Goal: Information Seeking & Learning: Learn about a topic

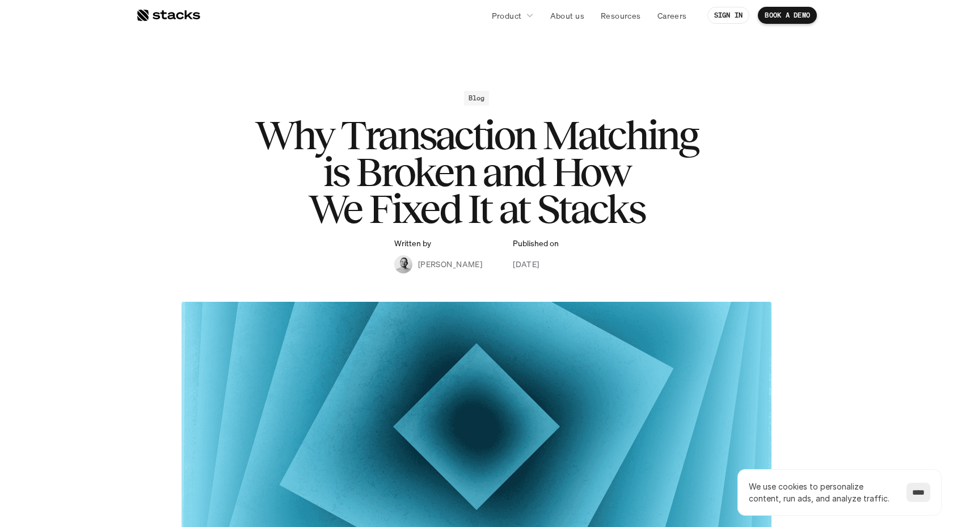
click at [442, 188] on h1 "Why Transaction Matching is Broken and How We Fixed It at Stacks" at bounding box center [477, 172] width 454 height 110
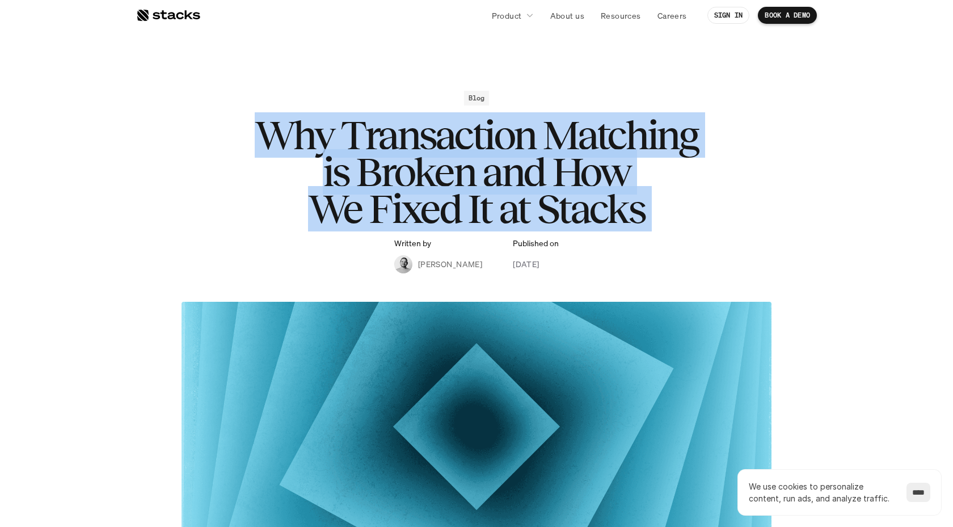
click at [317, 165] on h1 "Why Transaction Matching is Broken and How We Fixed It at Stacks" at bounding box center [477, 172] width 454 height 110
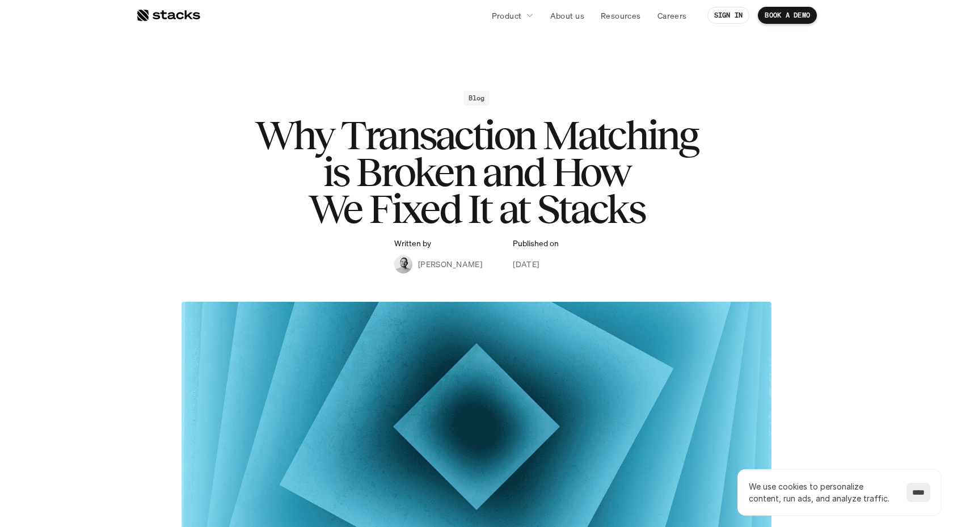
click at [317, 165] on h1 "Why Transaction Matching is Broken and How We Fixed It at Stacks" at bounding box center [477, 172] width 454 height 110
click at [290, 159] on h1 "Why Transaction Matching is Broken and How We Fixed It at Stacks" at bounding box center [477, 172] width 454 height 110
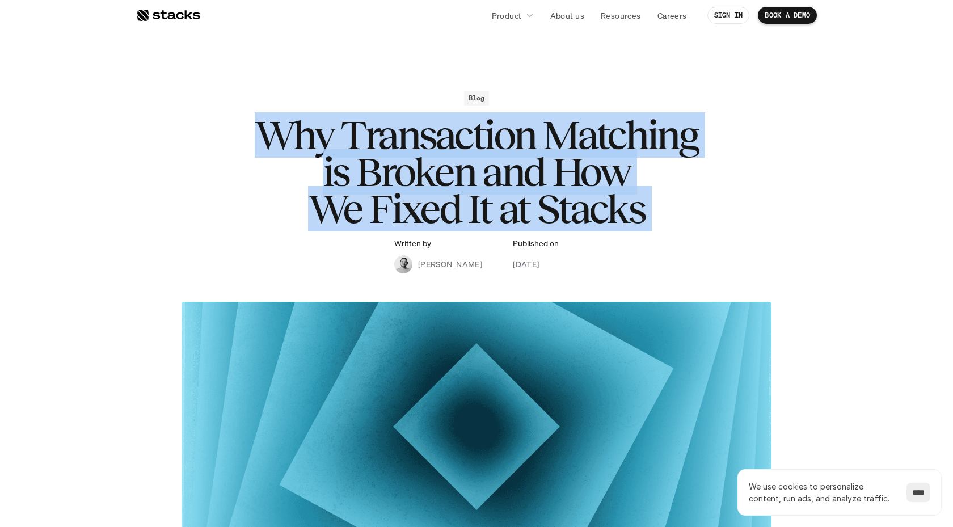
click at [269, 159] on h1 "Why Transaction Matching is Broken and How We Fixed It at Stacks" at bounding box center [477, 172] width 454 height 110
drag, startPoint x: 251, startPoint y: 130, endPoint x: 641, endPoint y: 216, distance: 399.3
click at [641, 216] on h1 "Why Transaction Matching is Broken and How We Fixed It at Stacks" at bounding box center [477, 172] width 454 height 110
click at [751, 191] on div "Blog Why Transaction Matching is Broken and How We Fixed It at Stacks Written b…" at bounding box center [477, 182] width 658 height 183
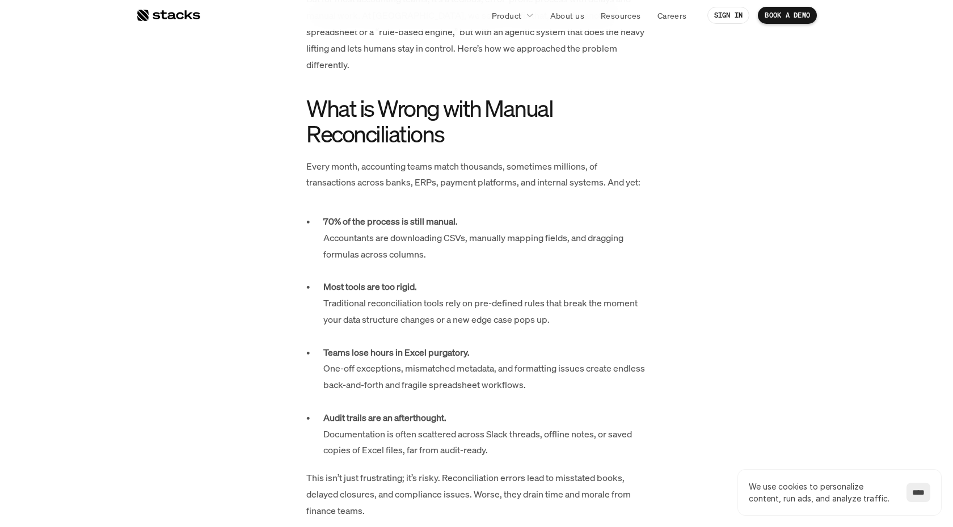
scroll to position [605, 0]
click at [315, 213] on ul "70% of the process is still manual. Accountants are downloading CSVs, manually …" at bounding box center [476, 335] width 340 height 245
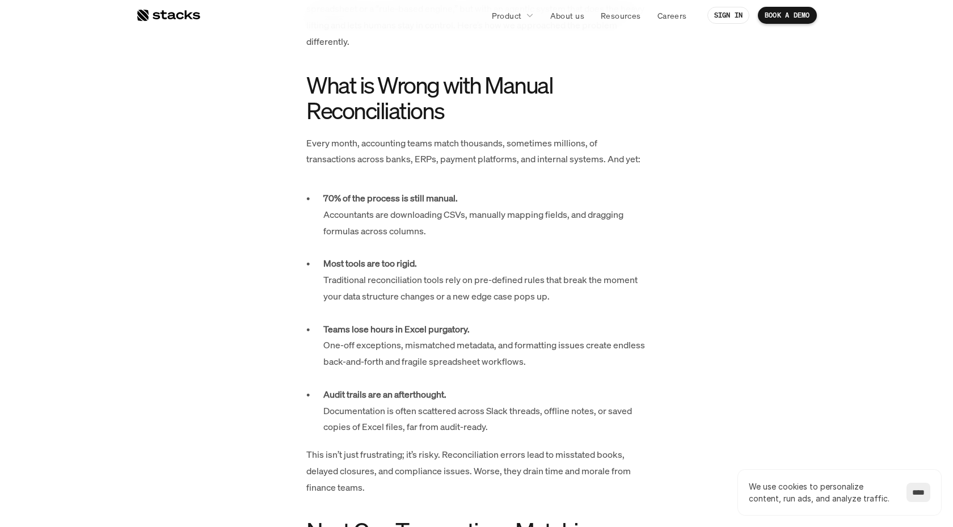
scroll to position [631, 0]
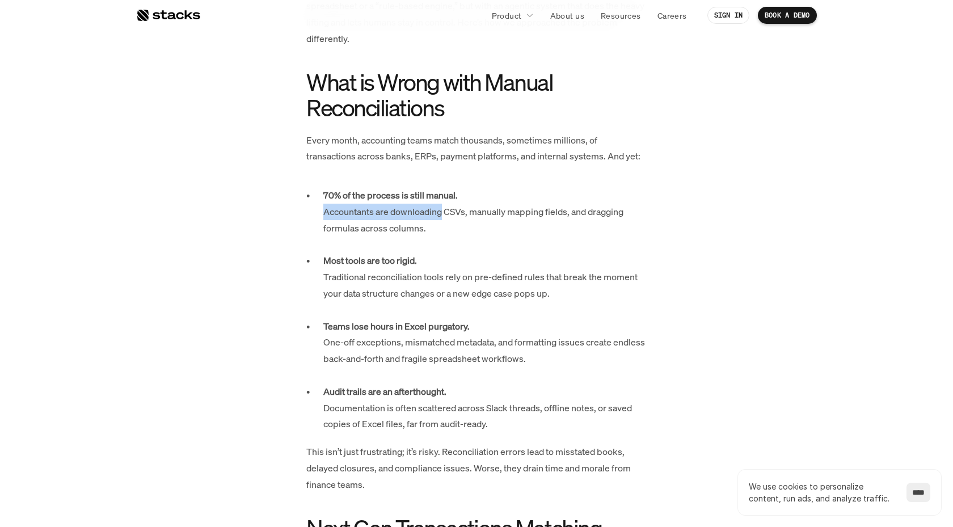
drag, startPoint x: 324, startPoint y: 200, endPoint x: 443, endPoint y: 198, distance: 119.2
click at [443, 198] on p "70% of the process is still manual. Accountants are downloading CSVs, manually …" at bounding box center [484, 219] width 323 height 65
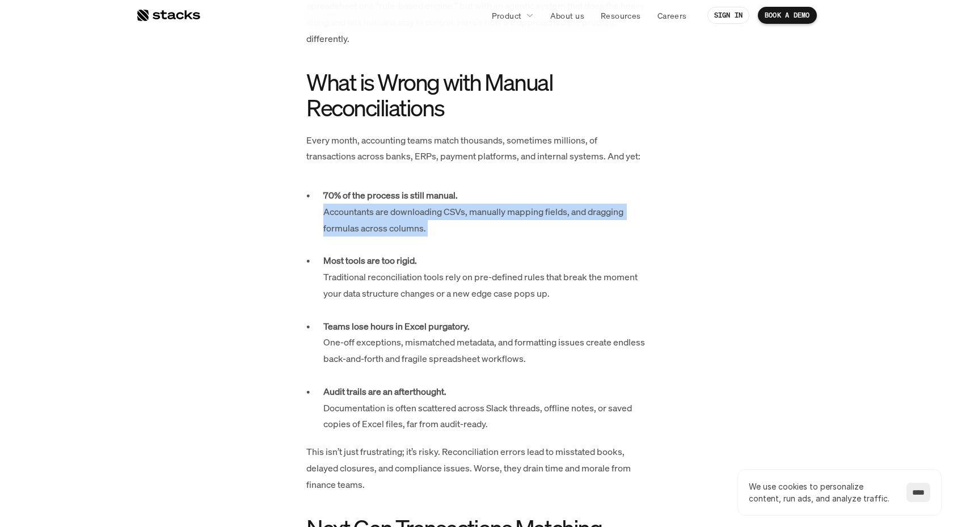
click at [330, 200] on p "70% of the process is still manual. Accountants are downloading CSVs, manually …" at bounding box center [484, 219] width 323 height 65
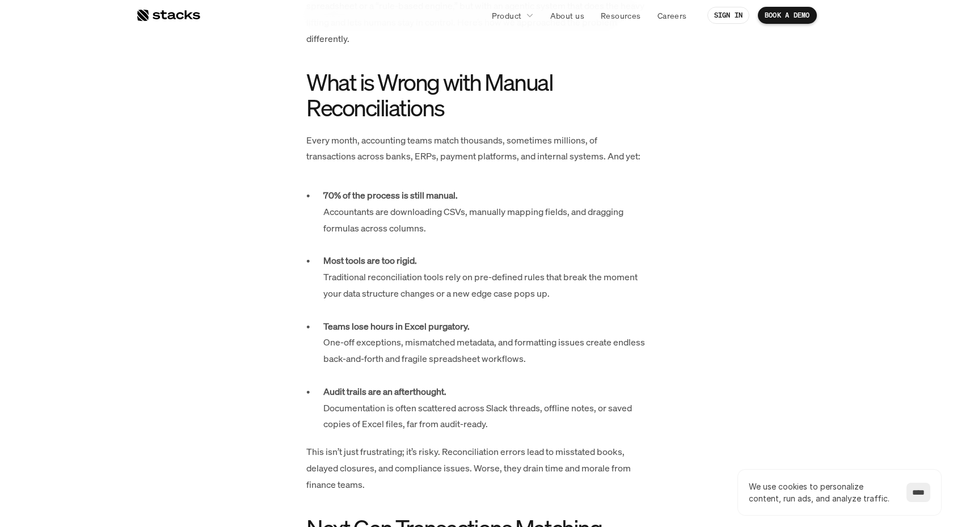
click at [411, 80] on h2 "What is Wrong with Manual Reconciliations" at bounding box center [476, 94] width 340 height 51
click at [410, 94] on h2 "What is Wrong with Manual Reconciliations" at bounding box center [476, 94] width 340 height 51
copy h2 "Reconciliations"
click at [480, 96] on h2 "What is Wrong with Manual Reconciliations" at bounding box center [476, 94] width 340 height 51
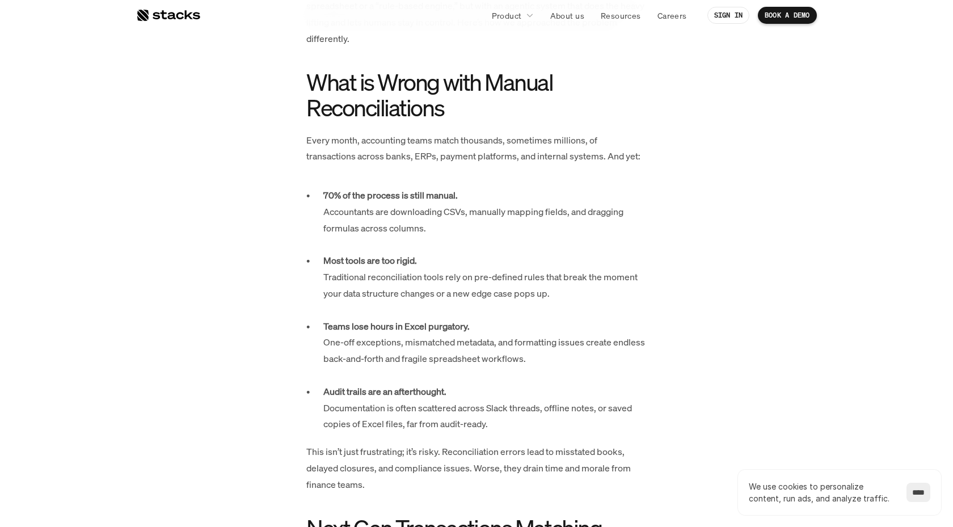
click at [565, 187] on p "70% of the process is still manual. Accountants are downloading CSVs, manually …" at bounding box center [484, 219] width 323 height 65
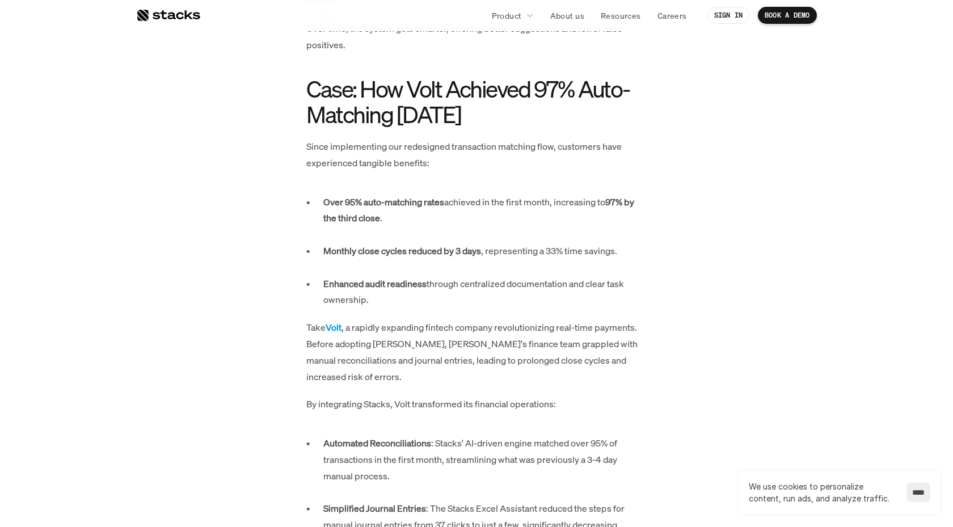
scroll to position [2319, 0]
click at [516, 89] on h2 "Case: How Volt Achieved 97% Auto-Matching [DATE]" at bounding box center [476, 100] width 340 height 51
click at [501, 87] on h2 "Case: How Volt Achieved 97% Auto-Matching [DATE]" at bounding box center [476, 100] width 340 height 51
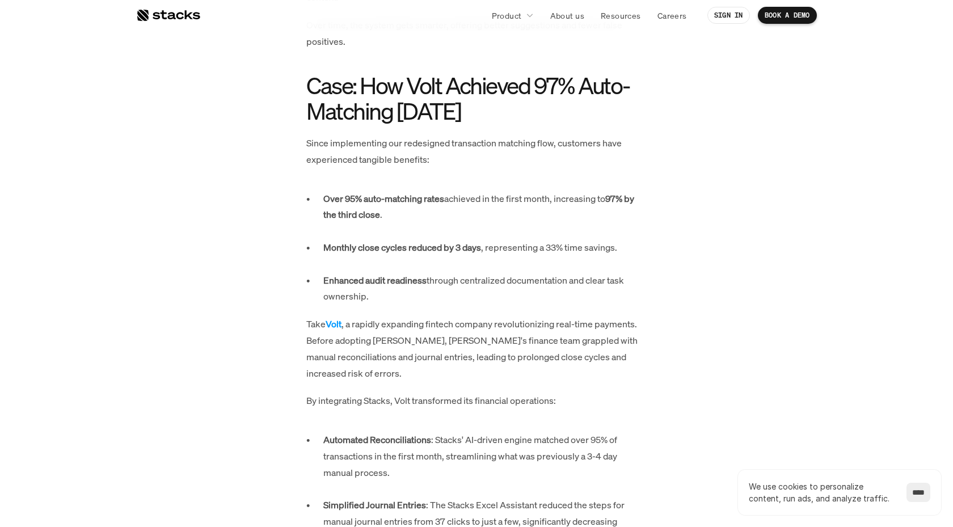
click at [637, 239] on p "Monthly close cycles reduced by 3 days , representing a 33% time savings." at bounding box center [484, 255] width 323 height 33
